Goal: Information Seeking & Learning: Check status

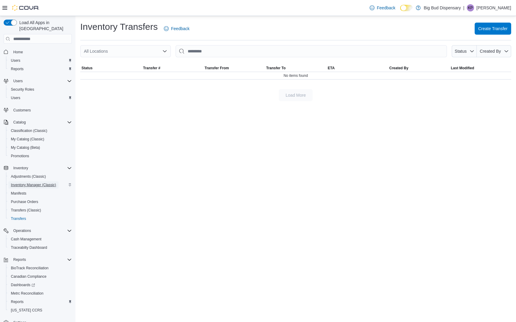
click at [25, 182] on span "Inventory Manager (Classic)" at bounding box center [33, 184] width 45 height 7
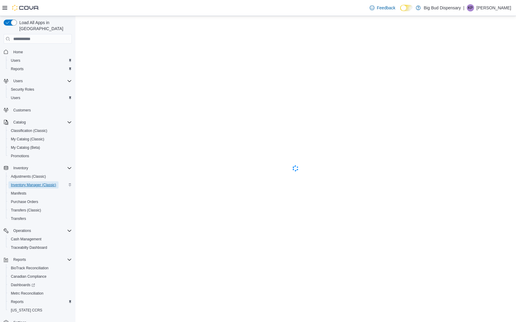
click at [21, 183] on span "Inventory Manager (Classic)" at bounding box center [33, 185] width 45 height 5
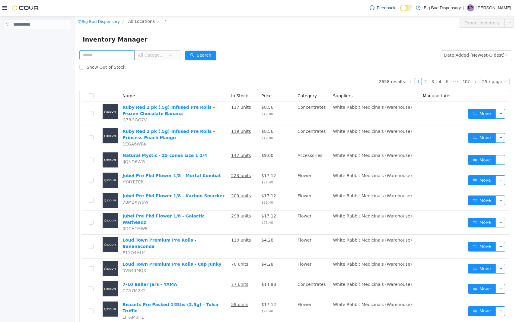
click at [112, 56] on input "text" at bounding box center [106, 55] width 55 height 10
type input "**********"
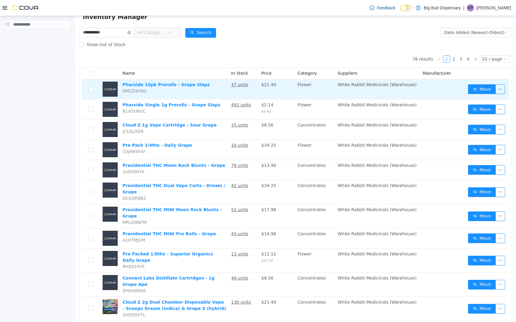
scroll to position [23, 0]
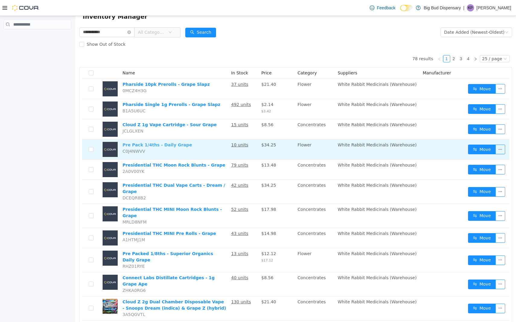
click at [162, 147] on link "Pre Pack 1/4ths - Daily Grape" at bounding box center [157, 145] width 70 height 5
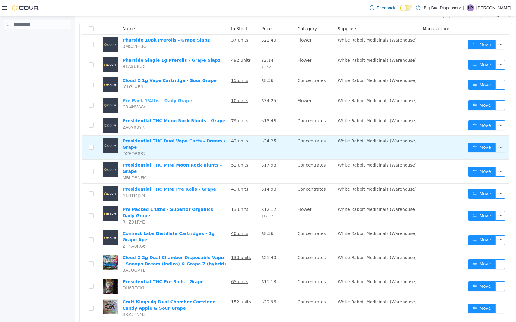
scroll to position [68, 0]
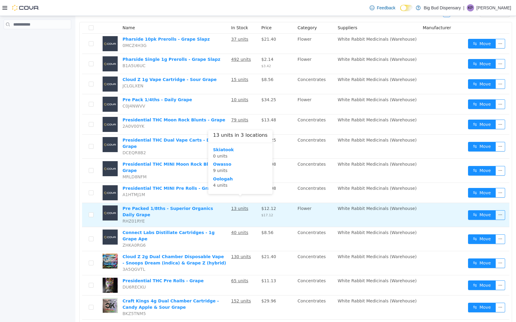
click at [239, 206] on u "13 units" at bounding box center [239, 208] width 17 height 5
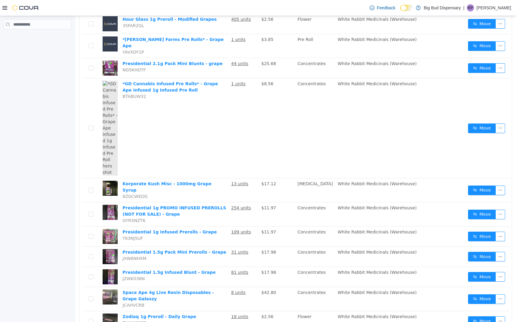
scroll to position [391, 0]
